Goal: Navigation & Orientation: Find specific page/section

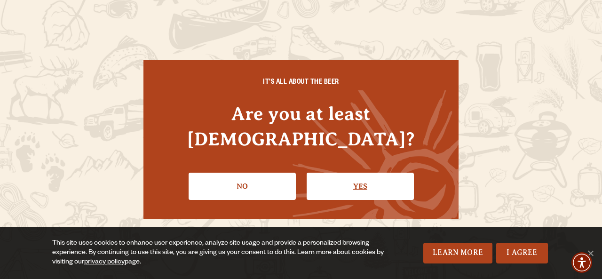
click at [333, 174] on link "Yes" at bounding box center [360, 186] width 107 height 27
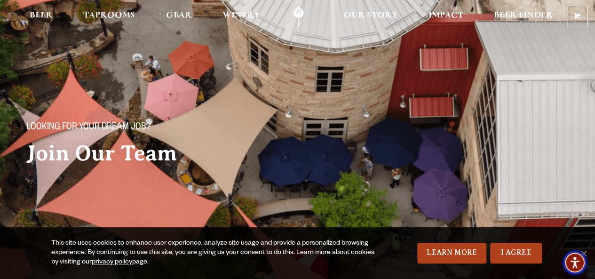
click at [583, 246] on span "Accessibility Menu" at bounding box center [575, 262] width 33 height 33
click at [106, 12] on span "Taprooms" at bounding box center [109, 16] width 52 height 8
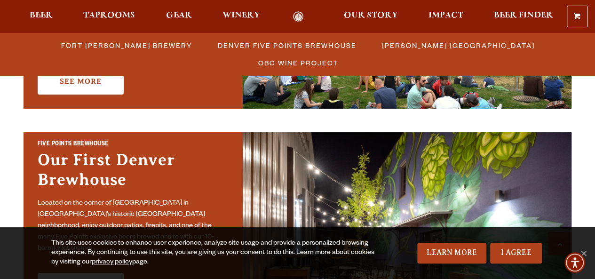
scroll to position [471, 0]
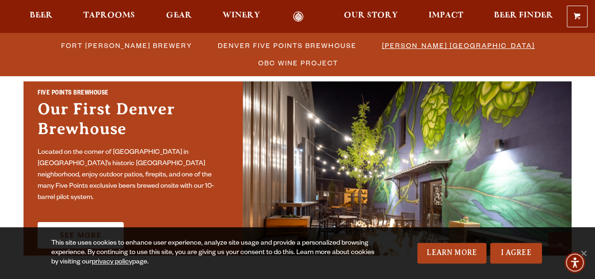
click at [369, 53] on li "[PERSON_NAME] [GEOGRAPHIC_DATA]" at bounding box center [458, 45] width 178 height 17
click at [382, 43] on span "[PERSON_NAME] [GEOGRAPHIC_DATA]" at bounding box center [458, 46] width 153 height 14
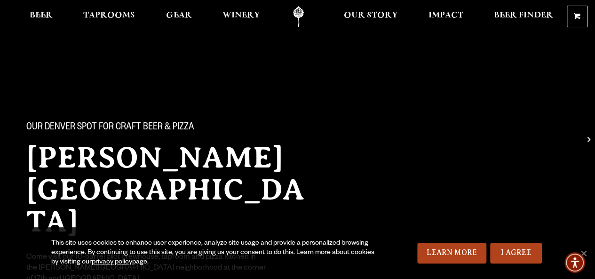
click at [217, 1] on div at bounding box center [297, 16] width 595 height 33
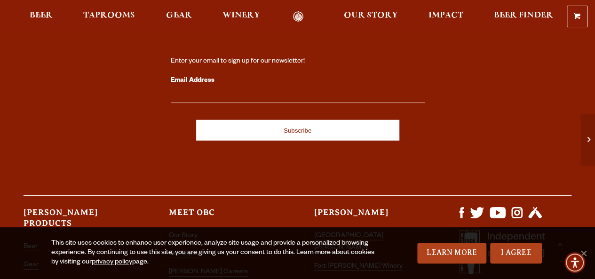
scroll to position [1058, 0]
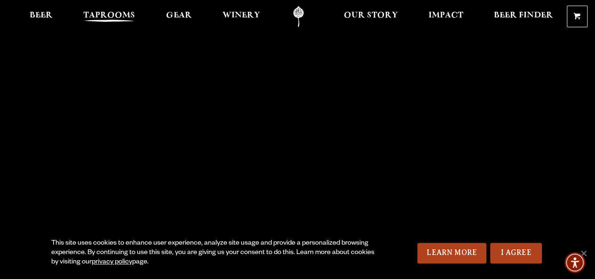
click at [132, 16] on span "Taprooms" at bounding box center [109, 16] width 52 height 8
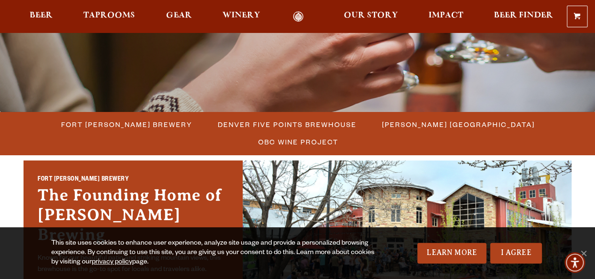
scroll to position [282, 0]
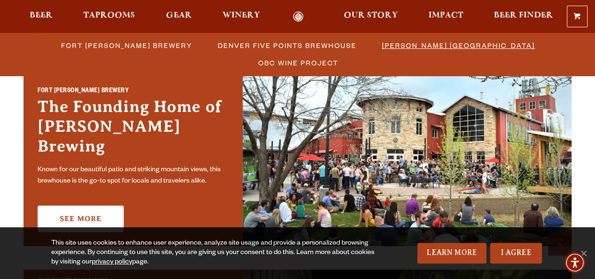
click at [382, 47] on span "[PERSON_NAME] [GEOGRAPHIC_DATA]" at bounding box center [458, 46] width 153 height 14
